Goal: Navigation & Orientation: Find specific page/section

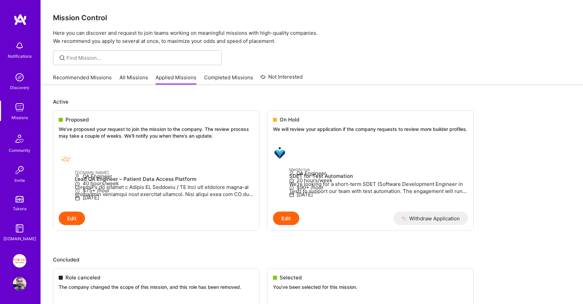
click at [92, 77] on link "Recommended Missions" at bounding box center [82, 79] width 59 height 11
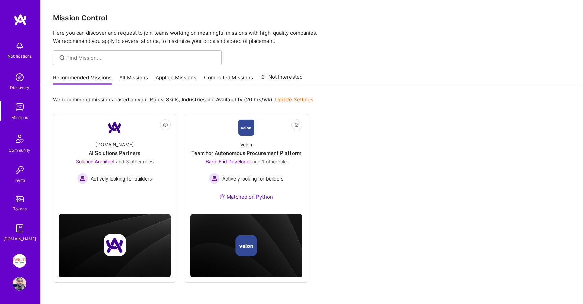
click at [11, 111] on link "Missions" at bounding box center [20, 111] width 42 height 21
click at [19, 209] on div "Tokens" at bounding box center [20, 208] width 14 height 7
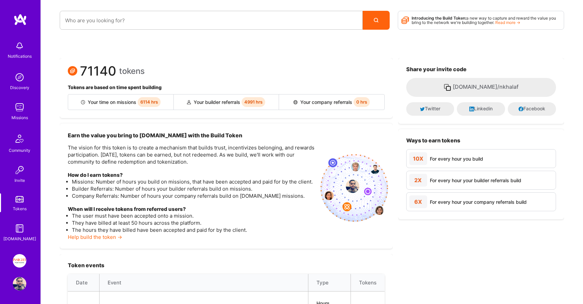
click at [18, 105] on img at bounding box center [20, 108] width 14 height 14
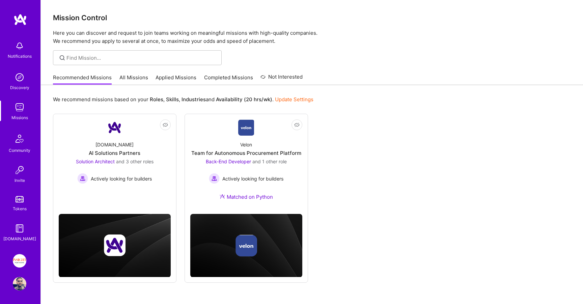
click at [162, 79] on link "Applied Missions" at bounding box center [176, 79] width 41 height 11
